Goal: Task Accomplishment & Management: Complete application form

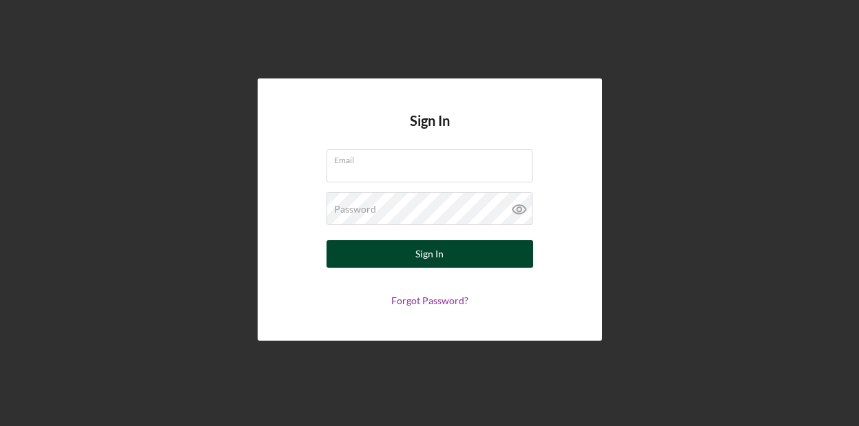
type input "[EMAIL_ADDRESS][DOMAIN_NAME]"
click at [459, 255] on button "Sign In" at bounding box center [429, 254] width 207 height 28
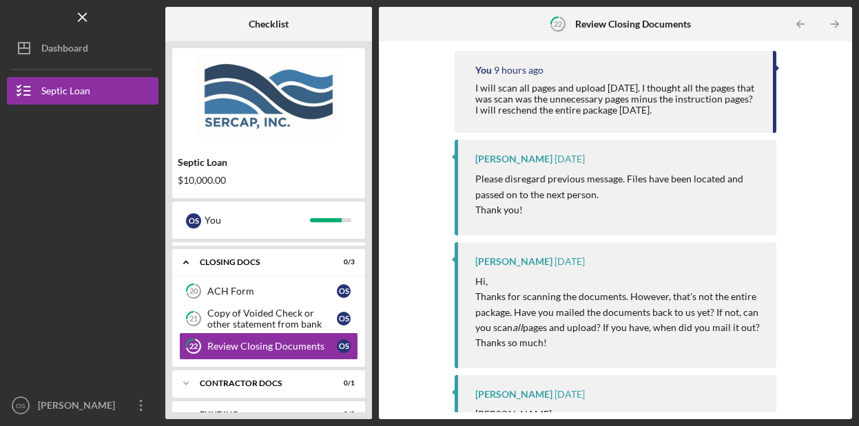
scroll to position [138, 0]
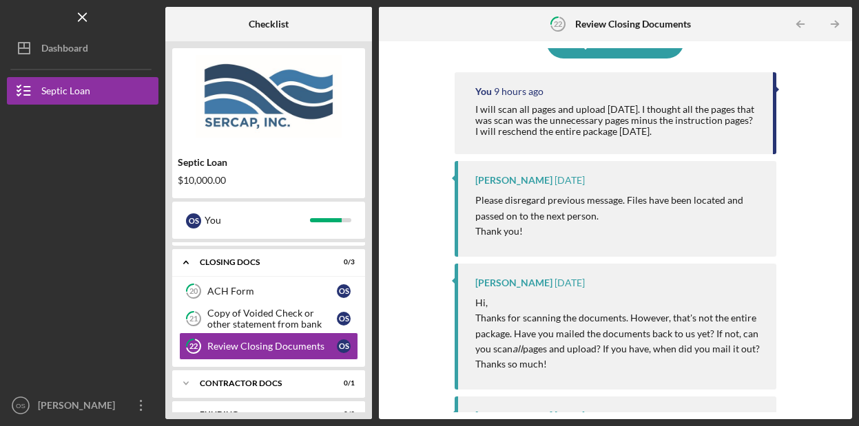
click at [561, 118] on div "I will scan all pages and upload [DATE]. I thought all the pages that was scan …" at bounding box center [617, 120] width 284 height 33
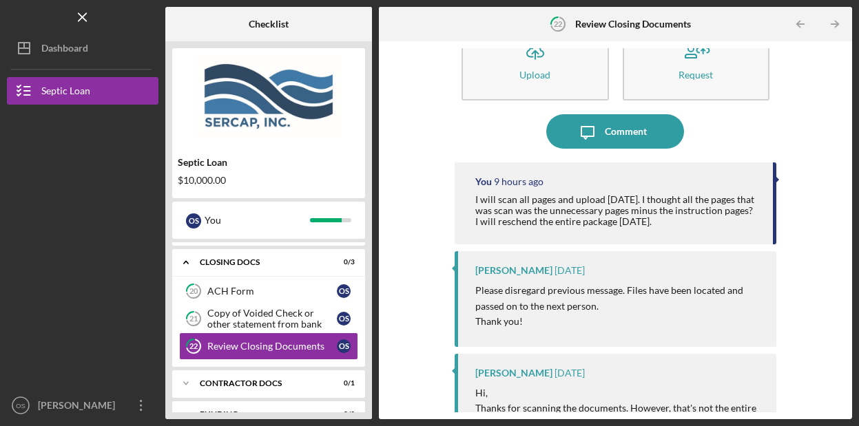
scroll to position [41, 0]
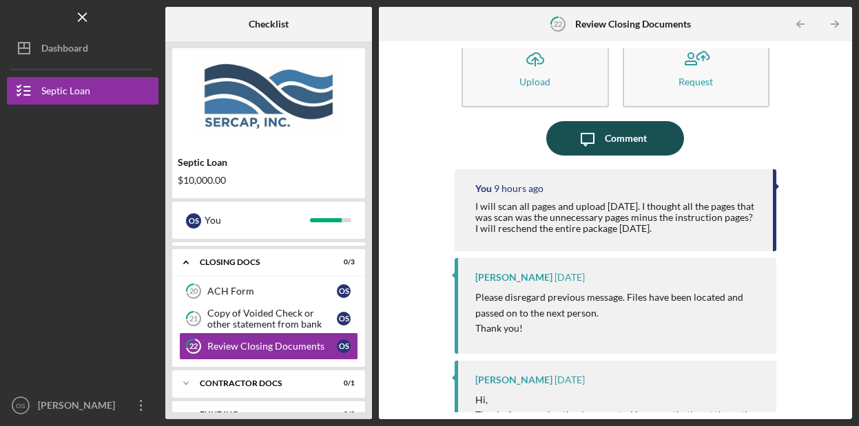
click at [638, 136] on div "Comment" at bounding box center [626, 138] width 42 height 34
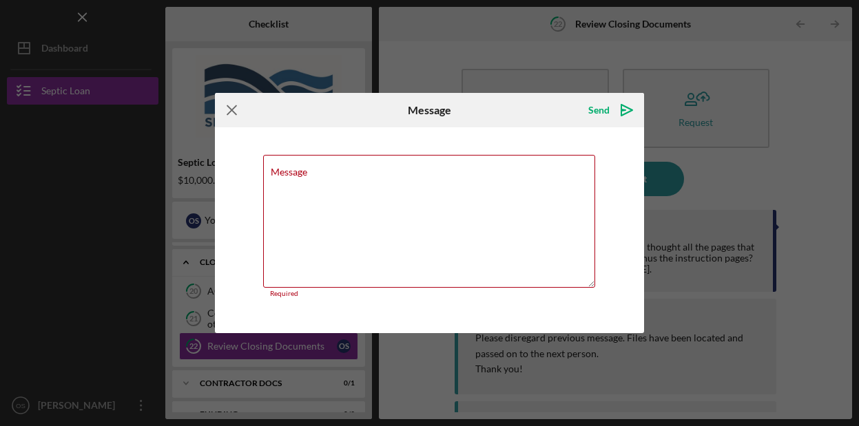
click at [229, 114] on icon "Icon/Menu Close" at bounding box center [232, 110] width 34 height 34
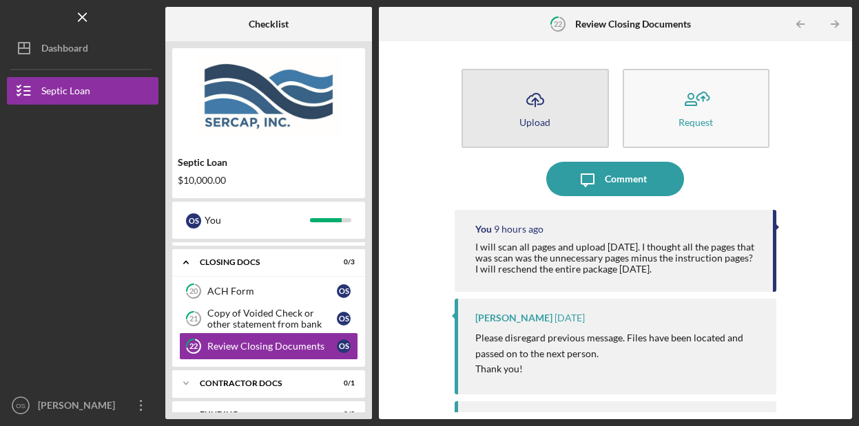
click at [534, 107] on icon "Icon/Upload" at bounding box center [535, 100] width 34 height 34
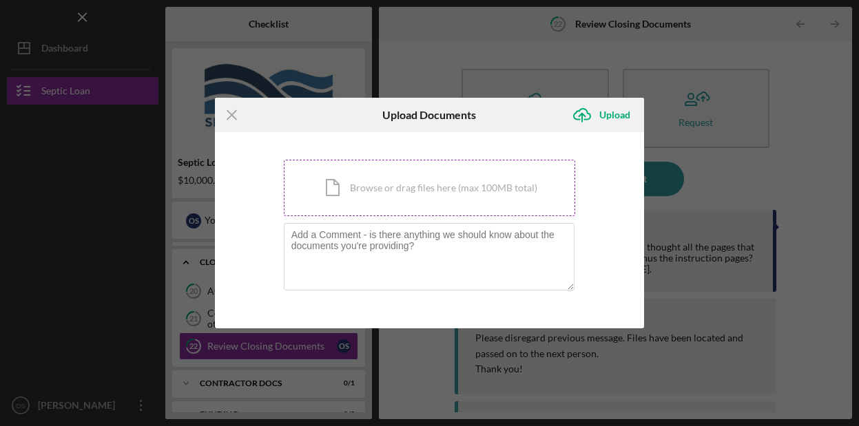
click at [382, 182] on div "Icon/Document Browse or drag files here (max 100MB total) Tap to choose files o…" at bounding box center [430, 188] width 292 height 56
click at [423, 192] on div "Icon/Document Browse or drag files here (max 100MB total) Tap to choose files o…" at bounding box center [430, 188] width 292 height 56
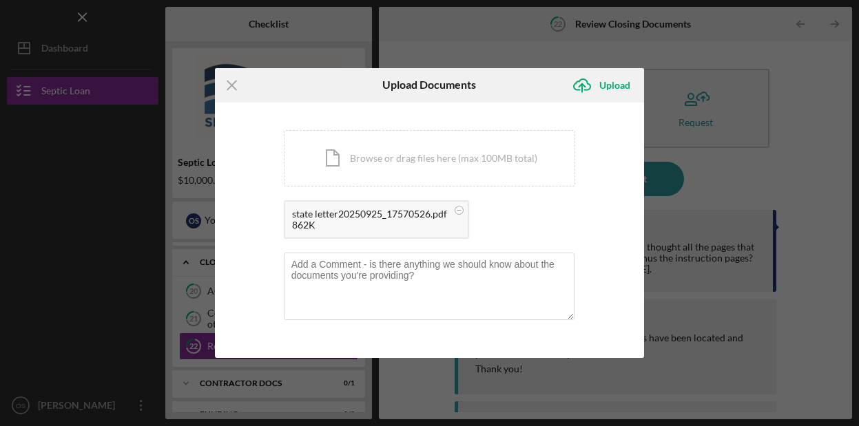
click at [420, 216] on div "state letter20250925_17570526.pdf" at bounding box center [369, 214] width 155 height 11
click at [620, 85] on div "Upload" at bounding box center [614, 86] width 31 height 28
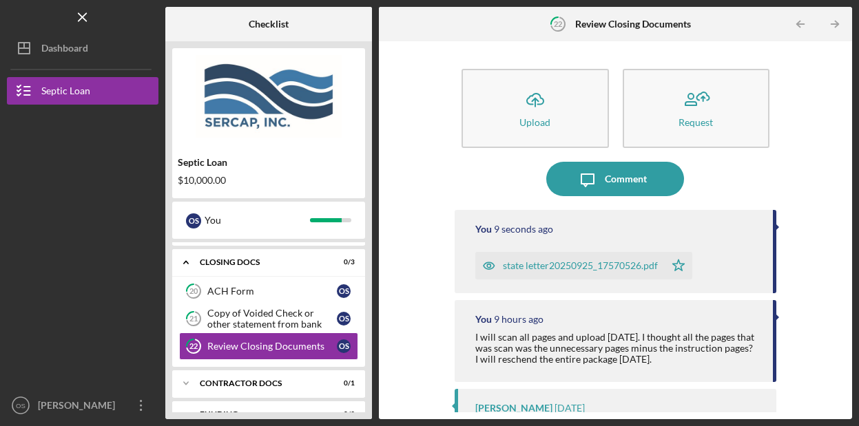
click at [587, 269] on div "state letter20250925_17570526.pdf" at bounding box center [580, 265] width 155 height 11
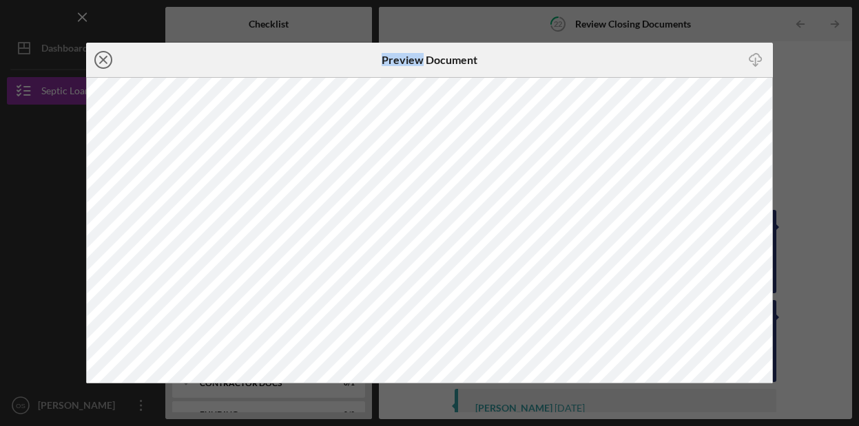
click at [109, 52] on icon "Icon/Close" at bounding box center [103, 60] width 34 height 34
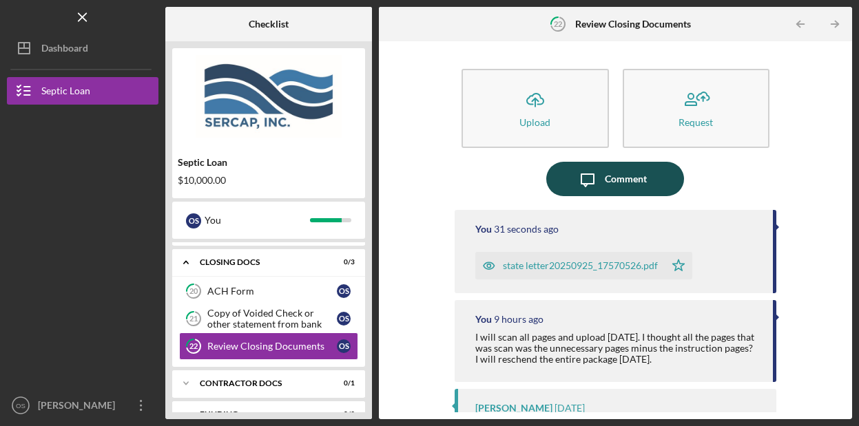
click at [594, 183] on icon "Icon/Message" at bounding box center [587, 179] width 34 height 34
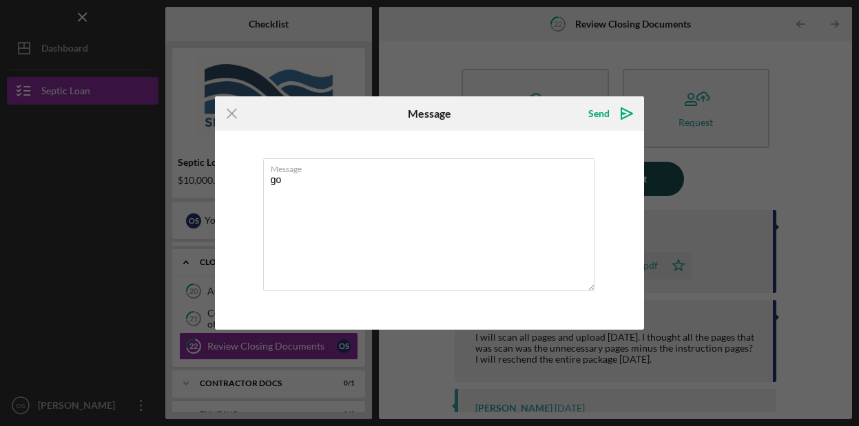
type textarea "g"
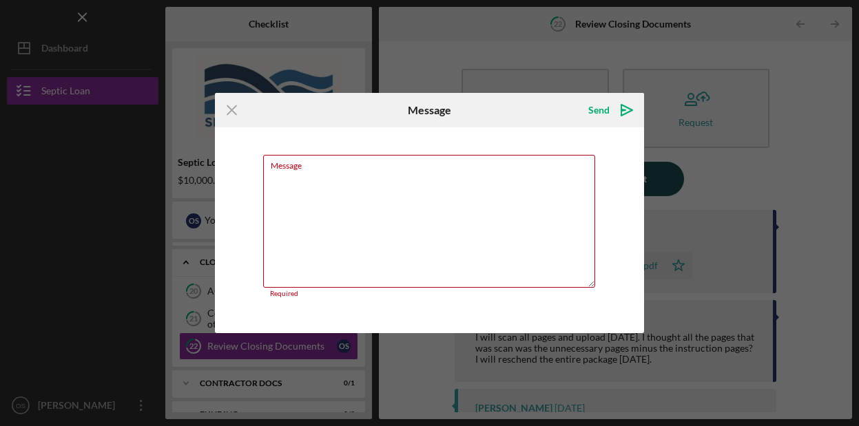
type textarea "g"
click at [594, 183] on textarea "Message" at bounding box center [429, 221] width 333 height 133
type textarea "g"
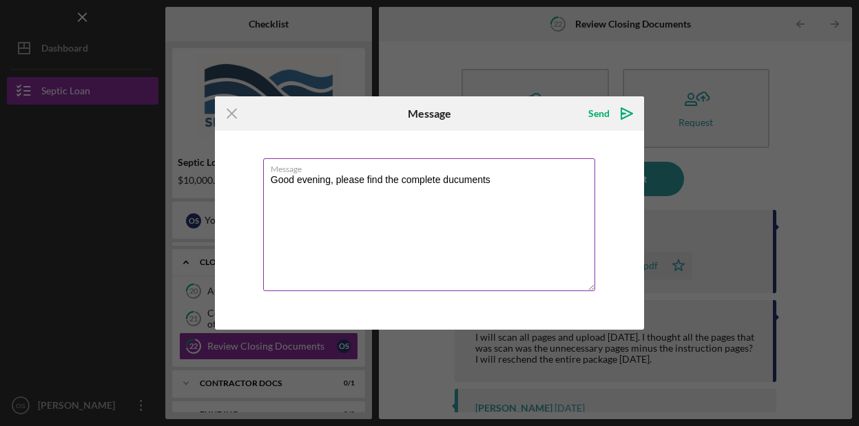
click at [461, 181] on textarea "Good evening, please find the complete ducuments" at bounding box center [429, 224] width 333 height 133
click at [525, 187] on textarea "Good evening, please find the complete documents that inclludes" at bounding box center [429, 224] width 333 height 133
click at [527, 179] on textarea "Good evening, please find the complete documents that inclludes" at bounding box center [429, 224] width 333 height 133
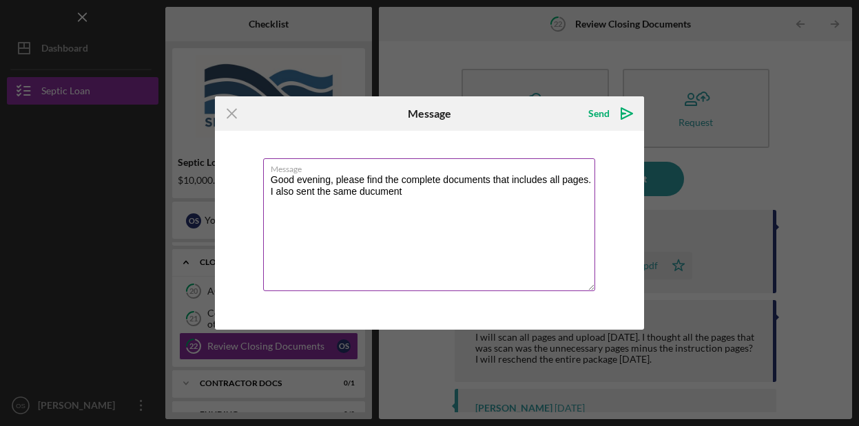
click at [374, 191] on textarea "Good evening, please find the complete documents that includes all pages. I als…" at bounding box center [429, 224] width 333 height 133
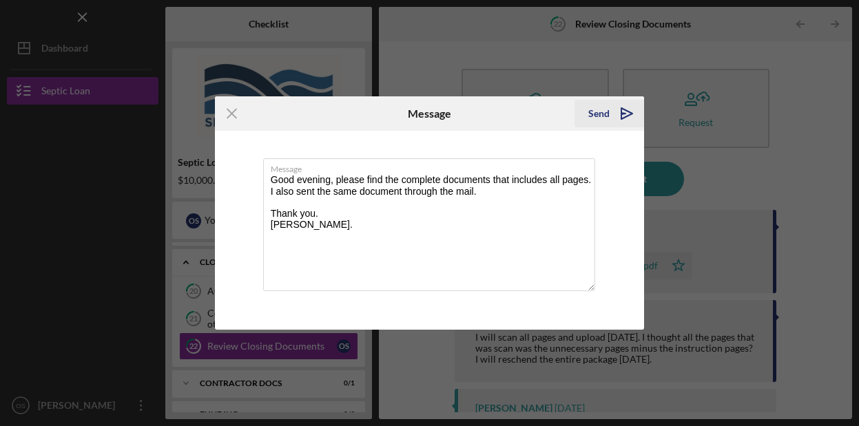
type textarea "Good evening, please find the complete documents that includes all pages. I als…"
click at [604, 113] on div "Send" at bounding box center [598, 114] width 21 height 28
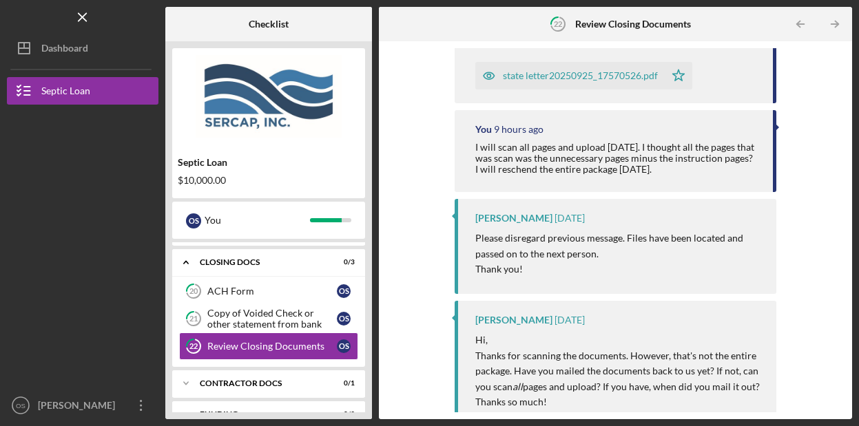
scroll to position [303, 0]
